Goal: Task Accomplishment & Management: Manage account settings

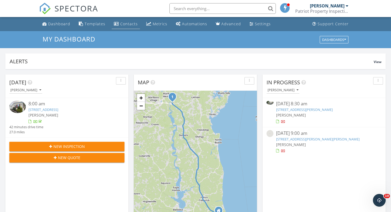
click at [134, 28] on link "Contacts" at bounding box center [126, 24] width 28 height 10
click at [127, 25] on div "Contacts" at bounding box center [129, 23] width 18 height 5
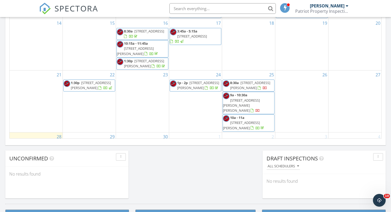
scroll to position [38, 0]
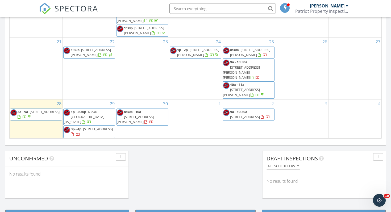
click at [135, 115] on span "[STREET_ADDRESS][PERSON_NAME]" at bounding box center [135, 119] width 37 height 10
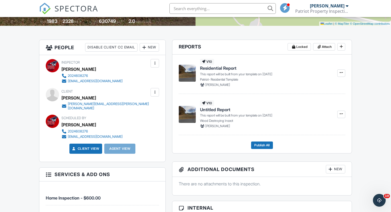
scroll to position [112, 0]
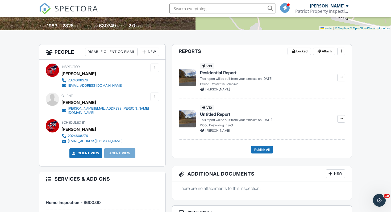
click at [150, 53] on div "New" at bounding box center [149, 52] width 19 height 9
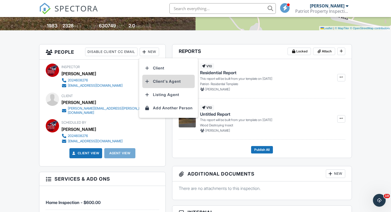
click at [164, 79] on li "Client's Agent" at bounding box center [168, 81] width 52 height 13
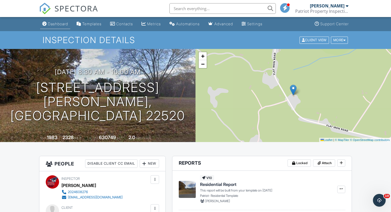
click at [55, 23] on div "Dashboard" at bounding box center [58, 24] width 20 height 5
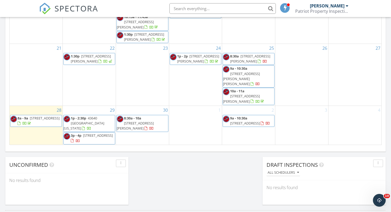
scroll to position [344, 0]
